Goal: Navigation & Orientation: Locate item on page

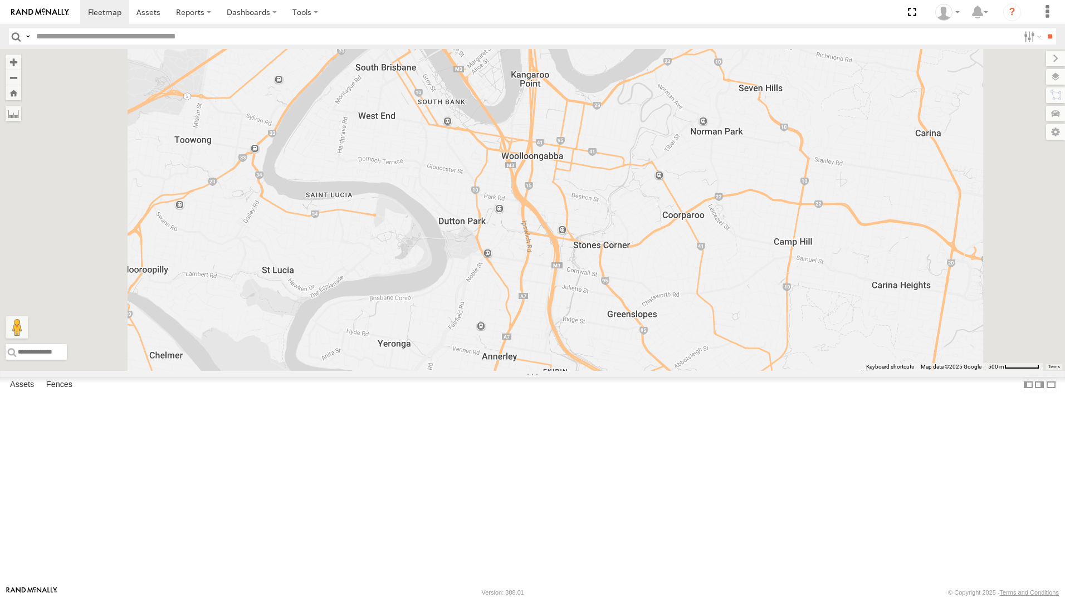
click at [0, 0] on div "All Assets" at bounding box center [0, 0] width 0 height 0
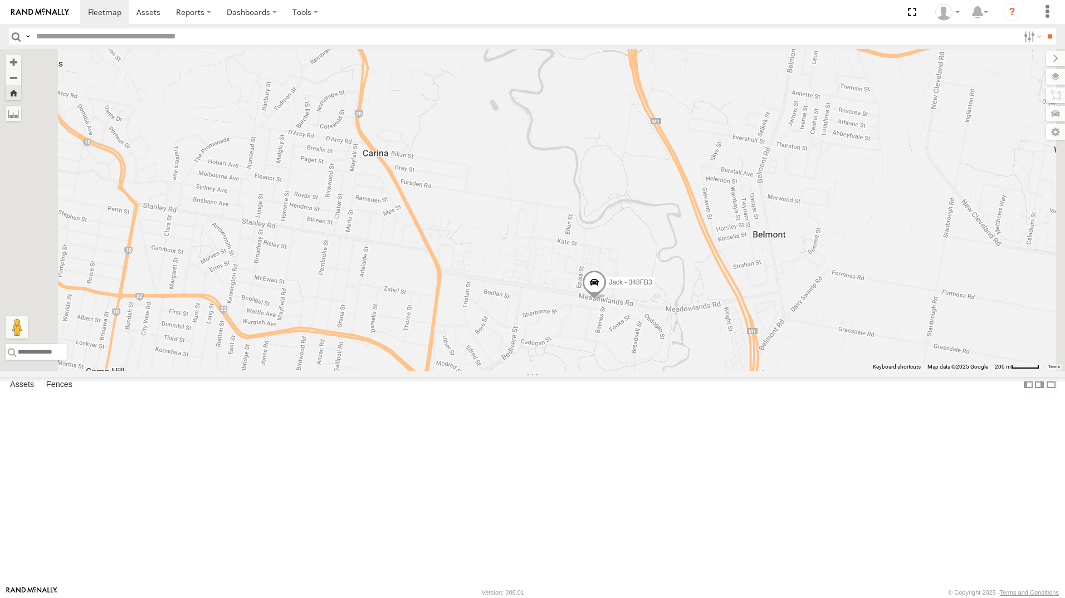
drag, startPoint x: 69, startPoint y: 339, endPoint x: 219, endPoint y: 370, distance: 153.6
click at [0, 0] on div "All Assets" at bounding box center [0, 0] width 0 height 0
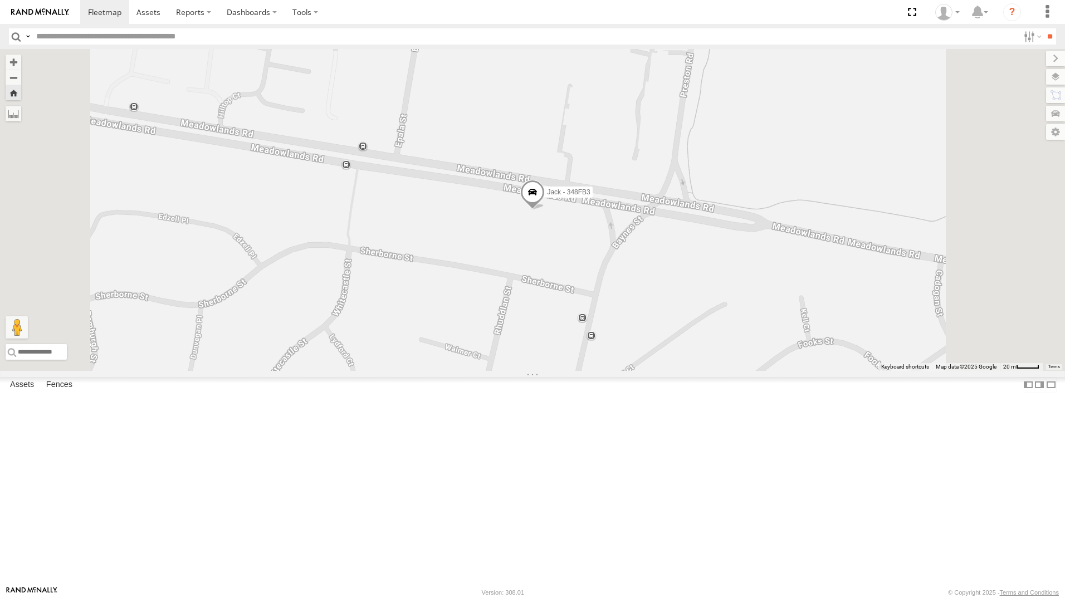
click at [545, 210] on span at bounding box center [532, 195] width 25 height 30
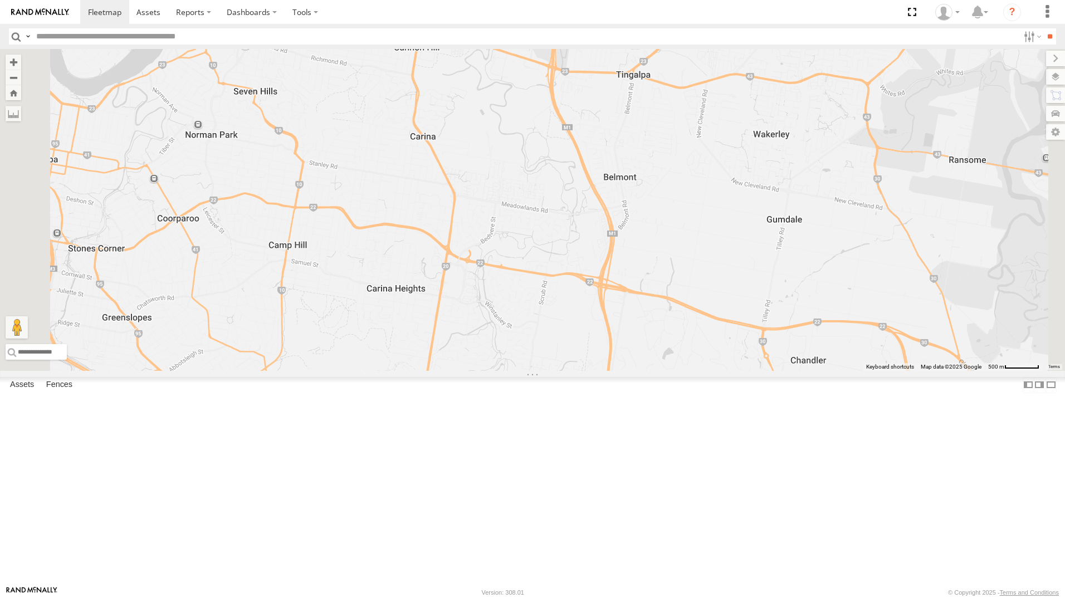
click at [0, 0] on div "Jack - 348FB3" at bounding box center [0, 0] width 0 height 0
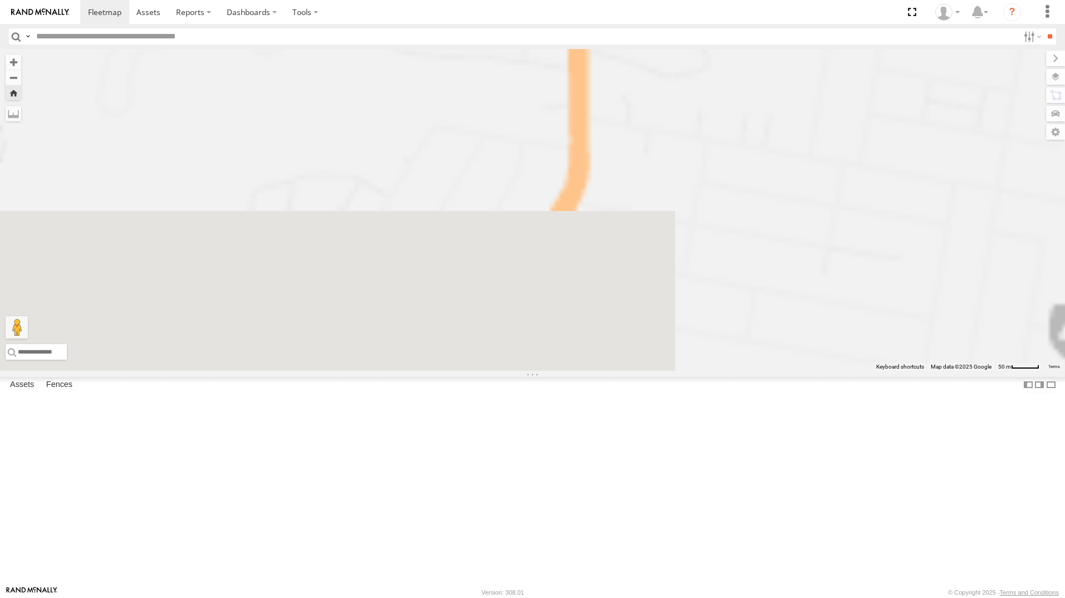
drag, startPoint x: 727, startPoint y: 234, endPoint x: 701, endPoint y: 364, distance: 132.4
click at [700, 371] on div "Jack - 348FB3" at bounding box center [532, 210] width 1065 height 322
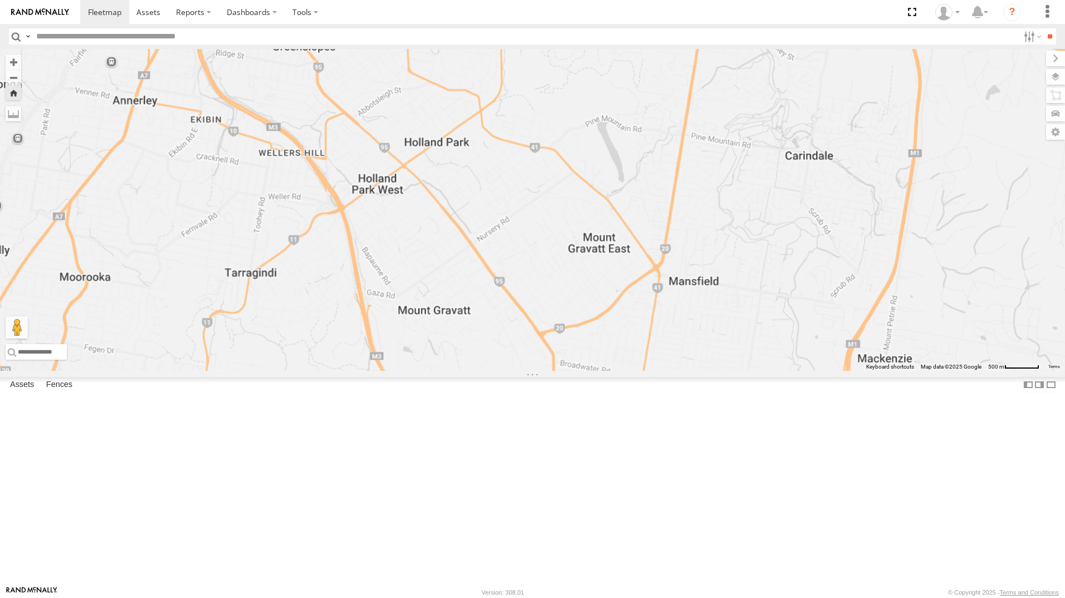
drag, startPoint x: 678, startPoint y: 459, endPoint x: 667, endPoint y: 399, distance: 61.1
click at [677, 371] on div "Jack - 348FB3" at bounding box center [532, 210] width 1065 height 322
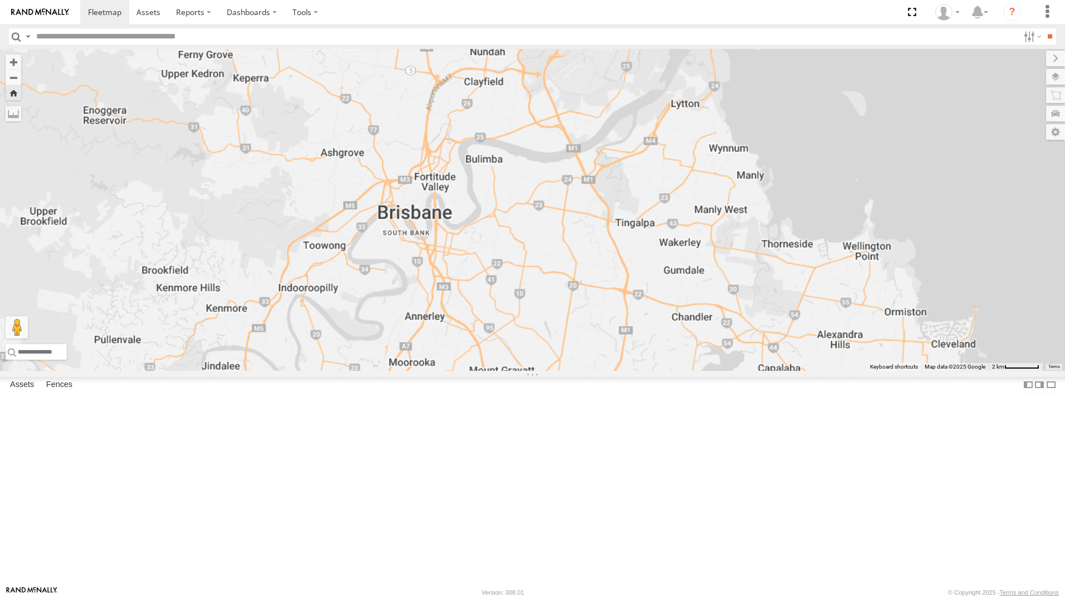
drag, startPoint x: 656, startPoint y: 314, endPoint x: 651, endPoint y: 383, distance: 68.8
click at [651, 371] on div "Jack - 348FB3" at bounding box center [532, 210] width 1065 height 322
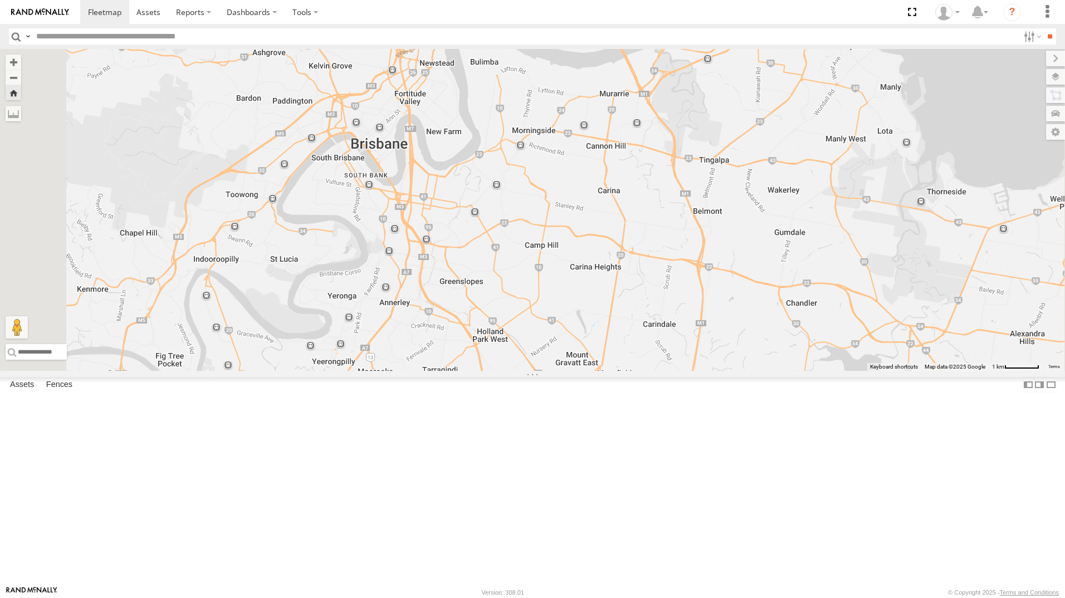
drag, startPoint x: 654, startPoint y: 525, endPoint x: 566, endPoint y: 328, distance: 216.5
click at [566, 328] on div "Jack - 348FB3" at bounding box center [532, 210] width 1065 height 322
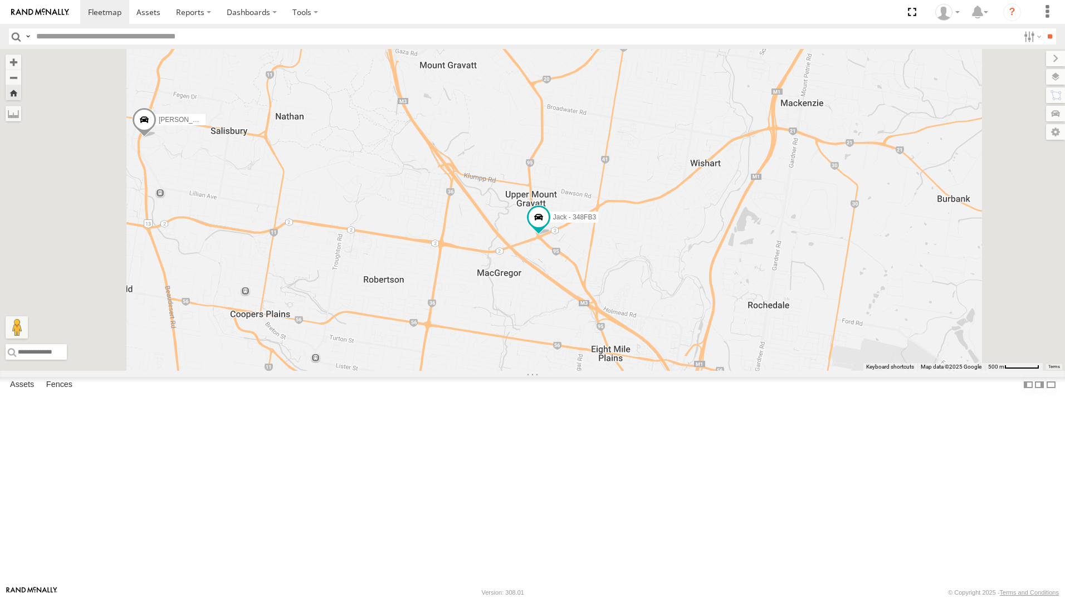
drag, startPoint x: 494, startPoint y: 495, endPoint x: 490, endPoint y: 500, distance: 6.0
click at [494, 371] on div "Jack - 348FB3 [PERSON_NAME] - 017IP4" at bounding box center [532, 210] width 1065 height 322
click at [0, 0] on div "[PERSON_NAME] All Assets" at bounding box center [0, 0] width 0 height 0
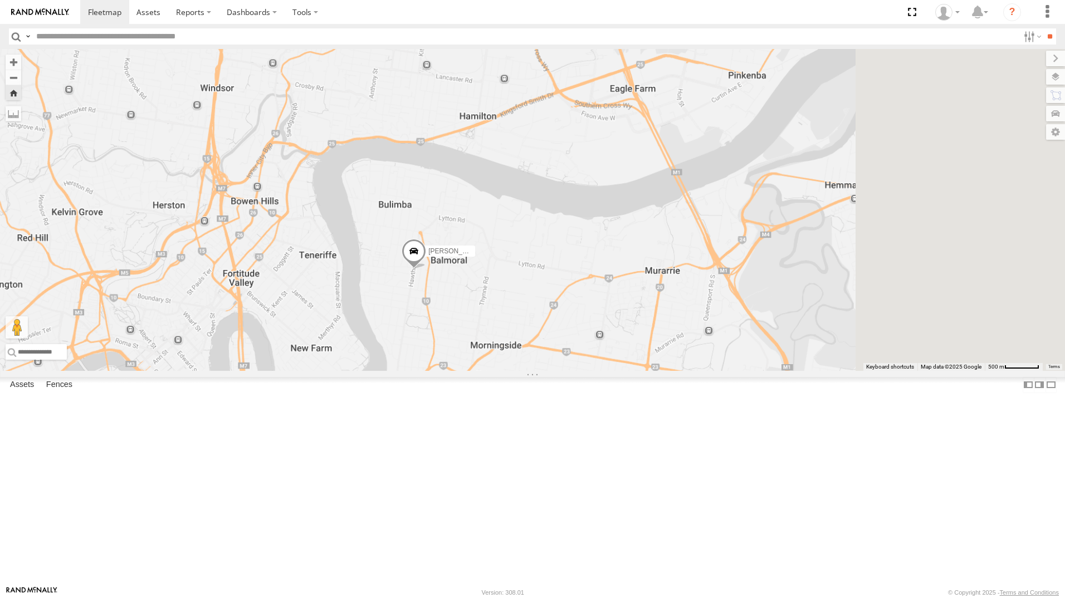
drag, startPoint x: 1007, startPoint y: 343, endPoint x: 685, endPoint y: 427, distance: 333.2
click at [685, 371] on div "[PERSON_NAME]" at bounding box center [532, 210] width 1065 height 322
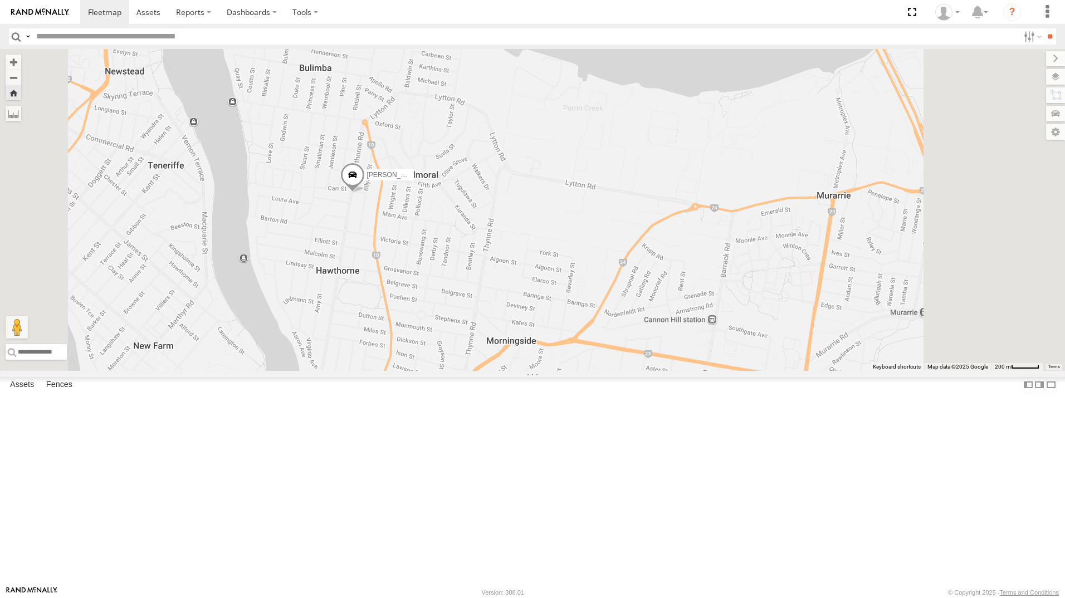
click at [738, 371] on div "[PERSON_NAME]" at bounding box center [532, 210] width 1065 height 322
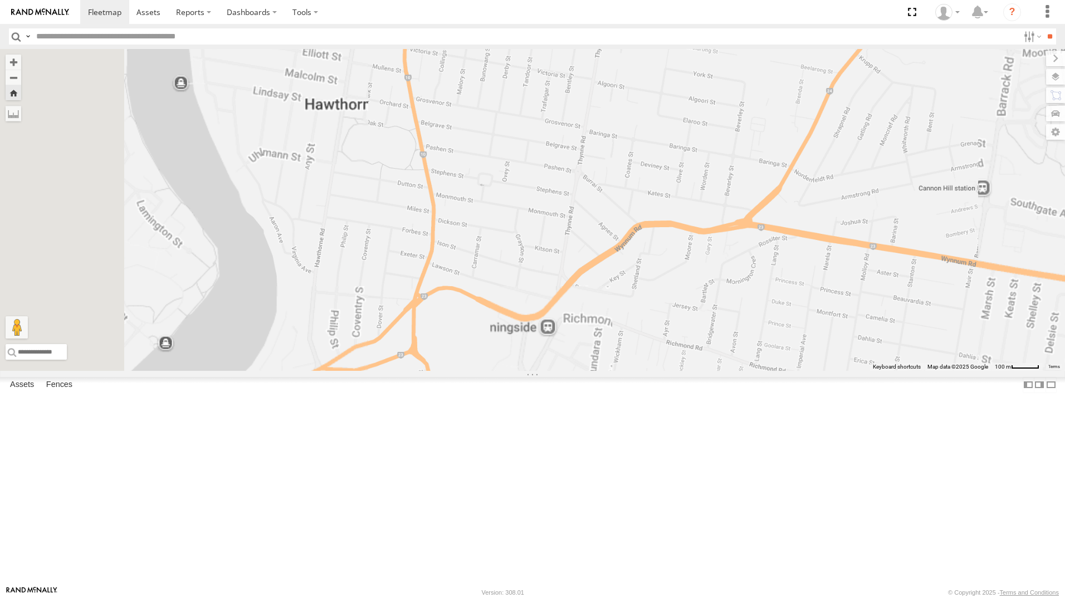
drag, startPoint x: 724, startPoint y: 296, endPoint x: 727, endPoint y: 290, distance: 7.0
click at [726, 292] on div "[PERSON_NAME]" at bounding box center [532, 210] width 1065 height 322
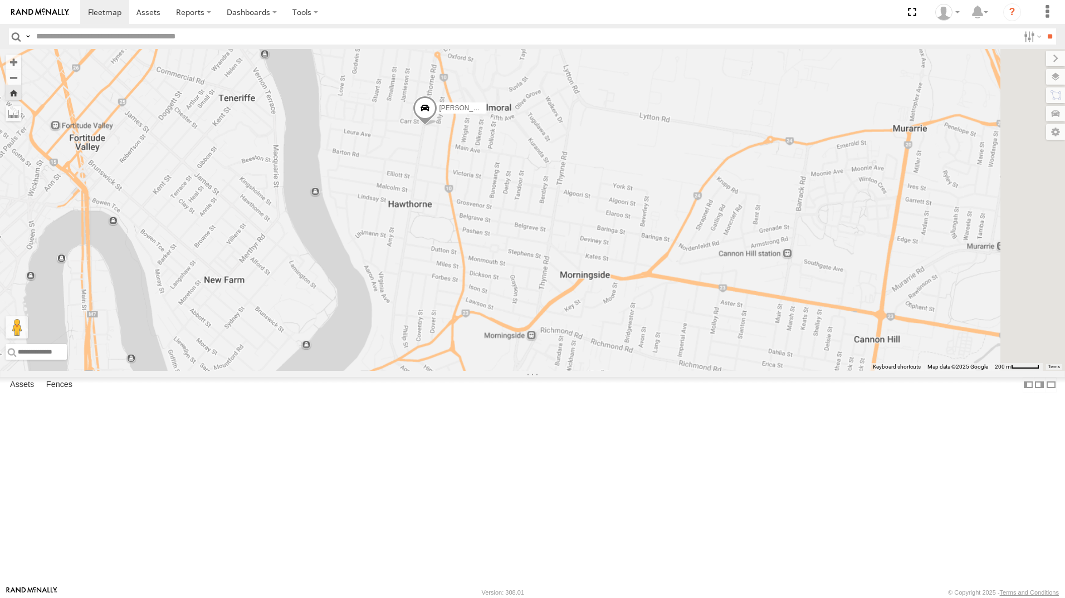
drag, startPoint x: 728, startPoint y: 295, endPoint x: 685, endPoint y: 371, distance: 87.1
click at [685, 371] on div "[PERSON_NAME]" at bounding box center [532, 210] width 1065 height 322
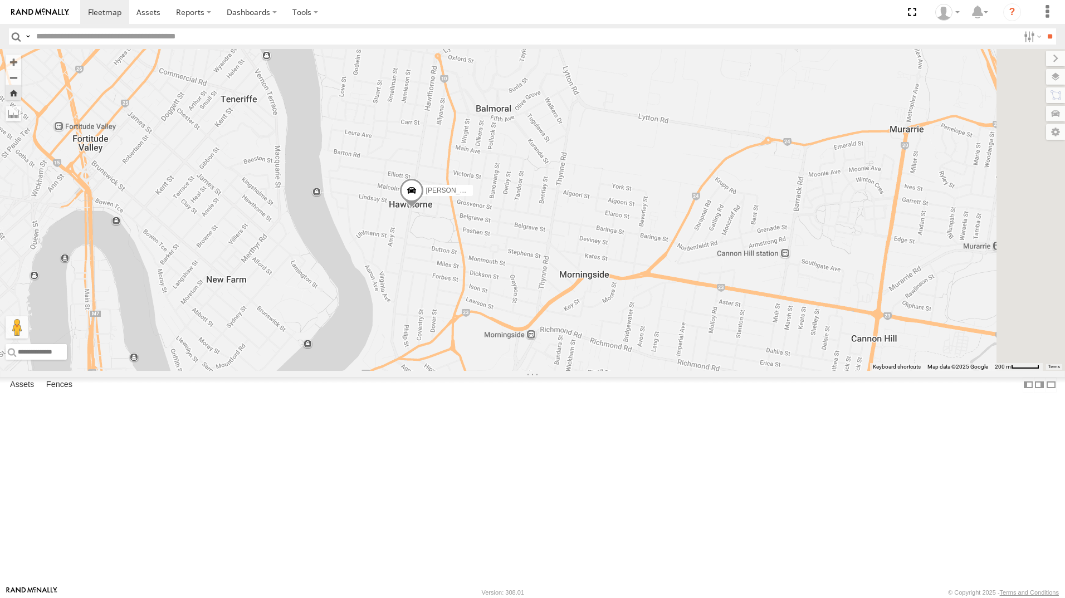
drag, startPoint x: 81, startPoint y: 167, endPoint x: 456, endPoint y: 230, distance: 380.2
click at [0, 0] on div "All Assets" at bounding box center [0, 0] width 0 height 0
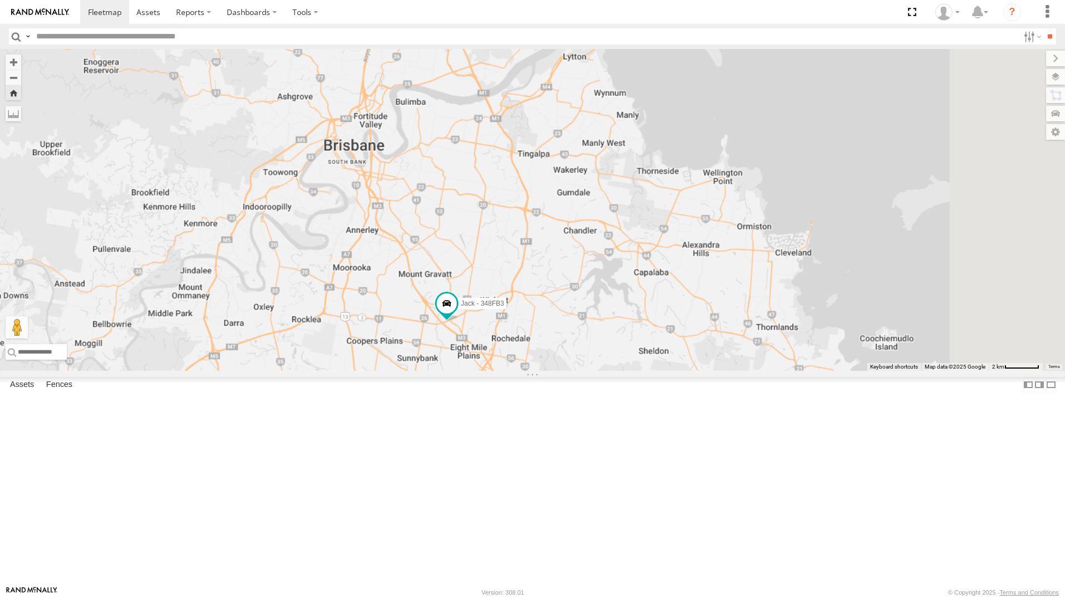
drag, startPoint x: 742, startPoint y: 412, endPoint x: 704, endPoint y: 441, distance: 48.1
click at [704, 371] on div "Jack - 348FB3" at bounding box center [532, 210] width 1065 height 322
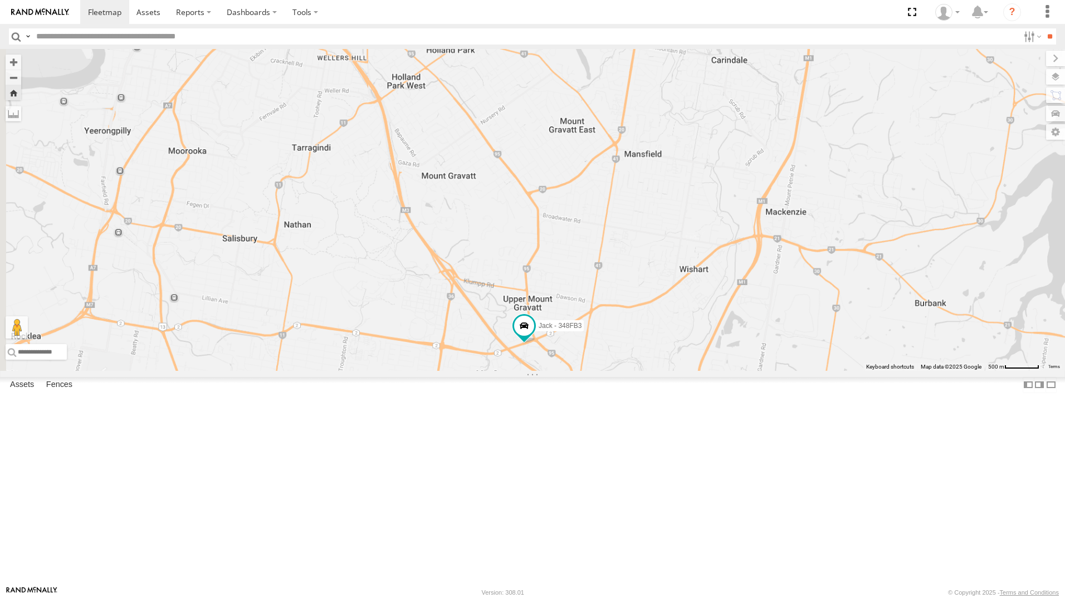
drag, startPoint x: 550, startPoint y: 358, endPoint x: 690, endPoint y: 261, distance: 170.9
click at [690, 261] on div "Jack - 348FB3" at bounding box center [532, 210] width 1065 height 322
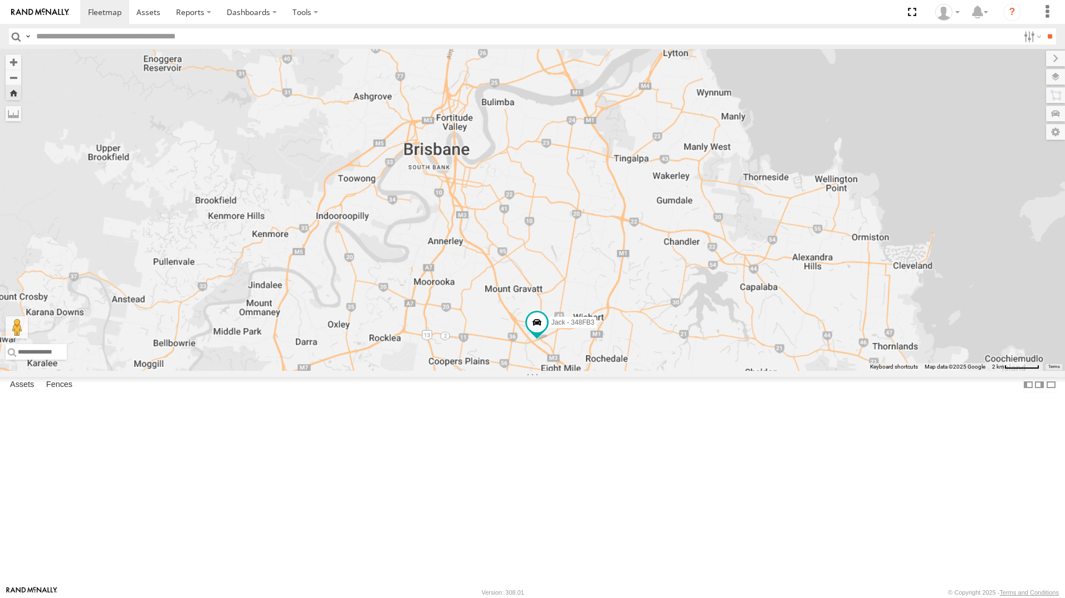
drag, startPoint x: 700, startPoint y: 307, endPoint x: 686, endPoint y: 399, distance: 92.9
click at [688, 371] on div "Jack - 348FB3" at bounding box center [532, 210] width 1065 height 322
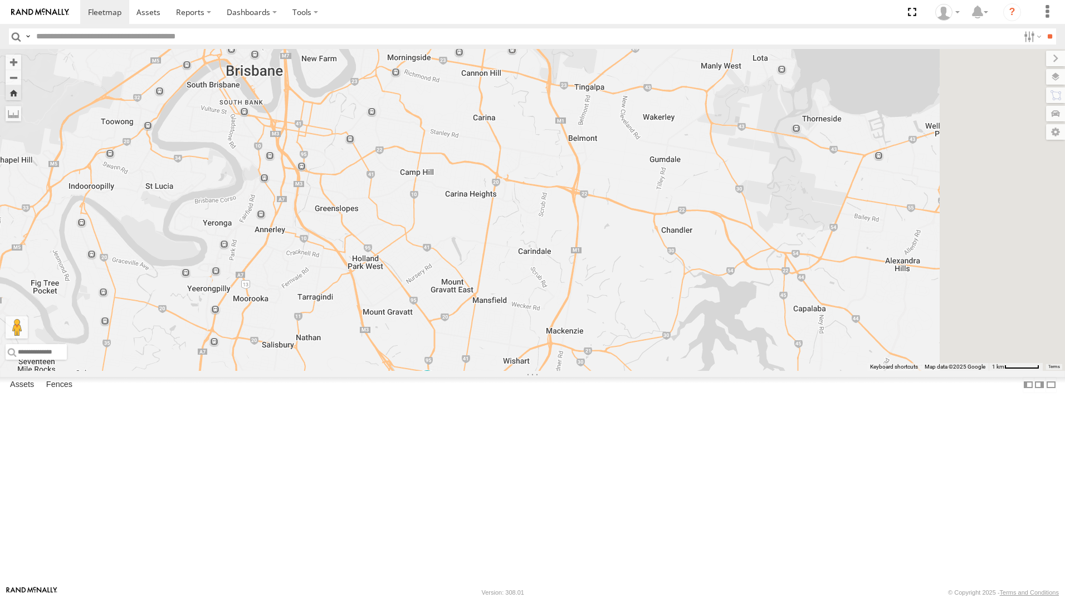
drag, startPoint x: 660, startPoint y: 365, endPoint x: 564, endPoint y: 348, distance: 96.8
click at [564, 348] on div "Jack - 348FB3" at bounding box center [532, 210] width 1065 height 322
click at [437, 392] on span at bounding box center [427, 382] width 20 height 20
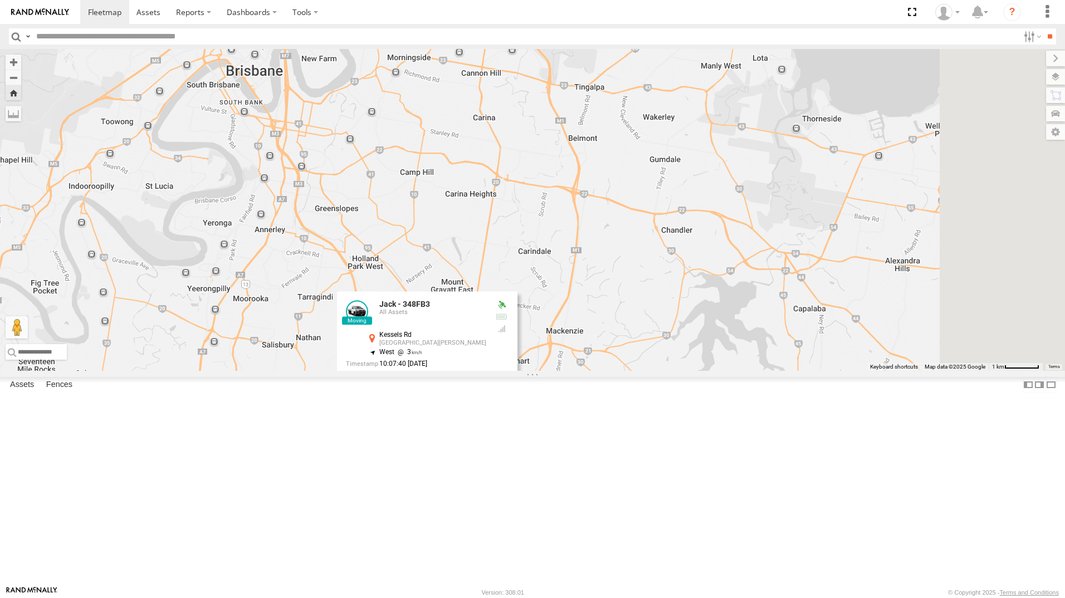
click at [623, 256] on div "Jack - 348FB3 Jack - 348FB3 All Assets Kessels Rd [GEOGRAPHIC_DATA][PERSON_NAME…" at bounding box center [532, 210] width 1065 height 322
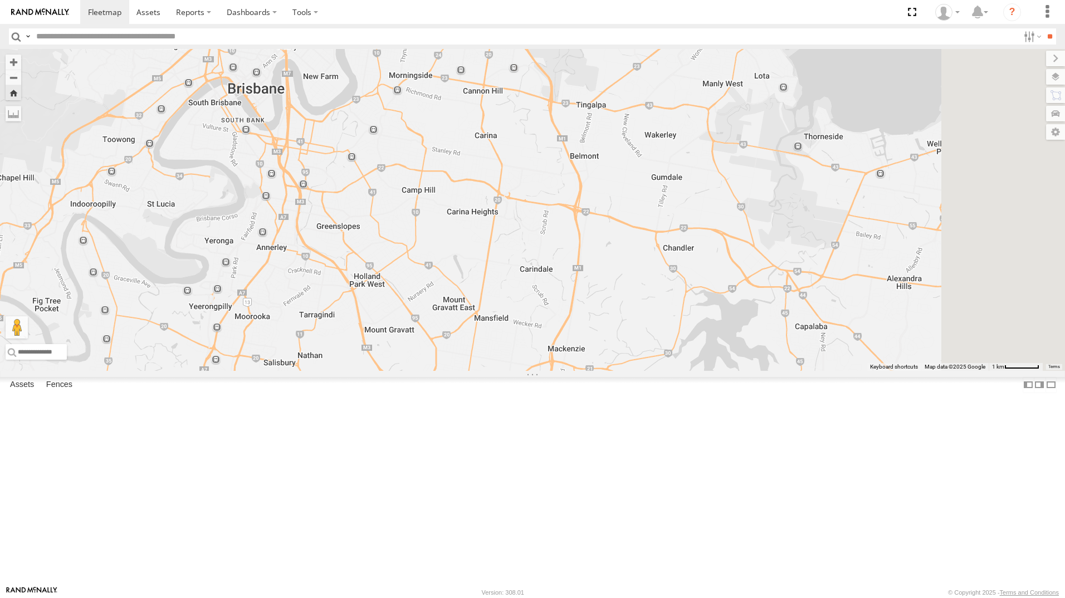
drag, startPoint x: 579, startPoint y: 214, endPoint x: 578, endPoint y: 221, distance: 6.8
click at [578, 221] on div "Jack - 348FB3" at bounding box center [532, 210] width 1065 height 322
click at [992, 99] on div "Jack - 348FB3" at bounding box center [532, 210] width 1065 height 322
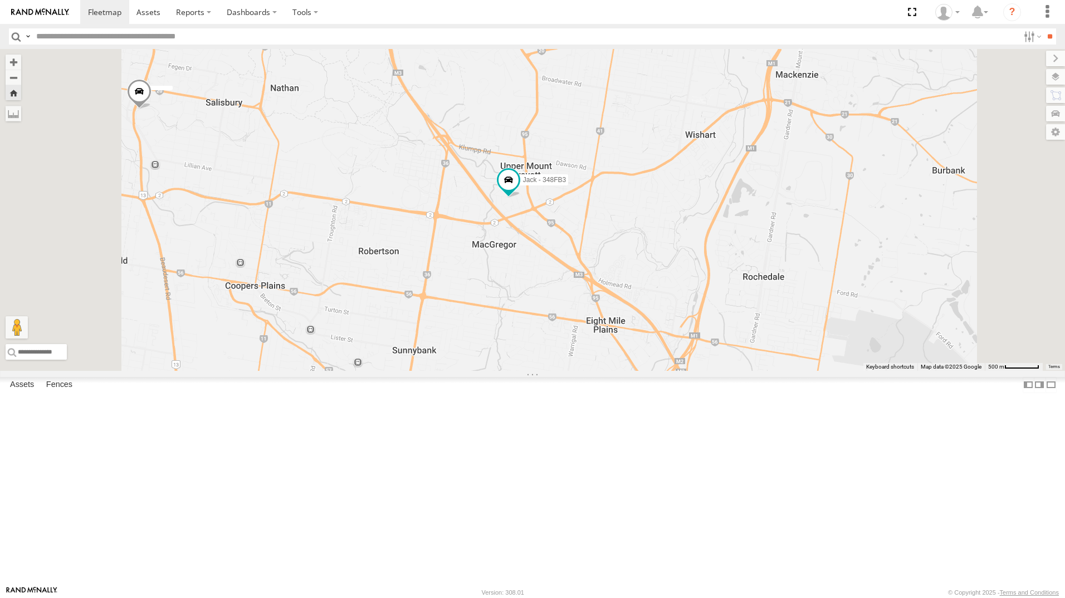
click at [0, 0] on div "[PERSON_NAME] - 347FB3" at bounding box center [0, 0] width 0 height 0
